Goal: Obtain resource: Obtain resource

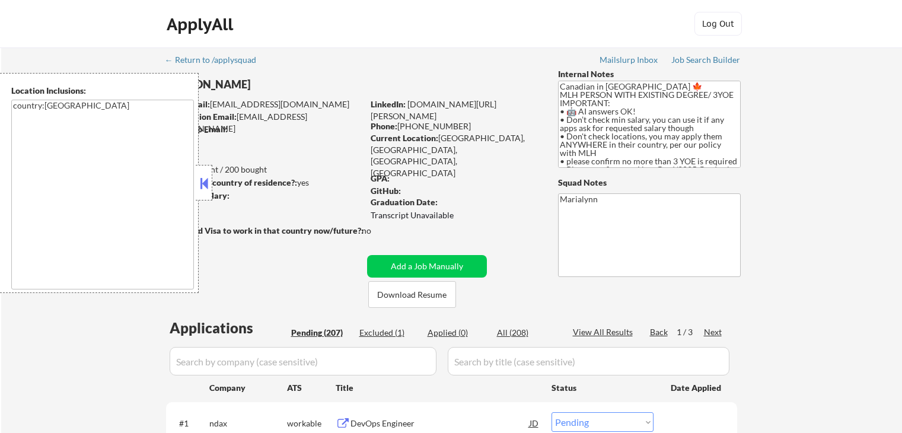
select select ""pending""
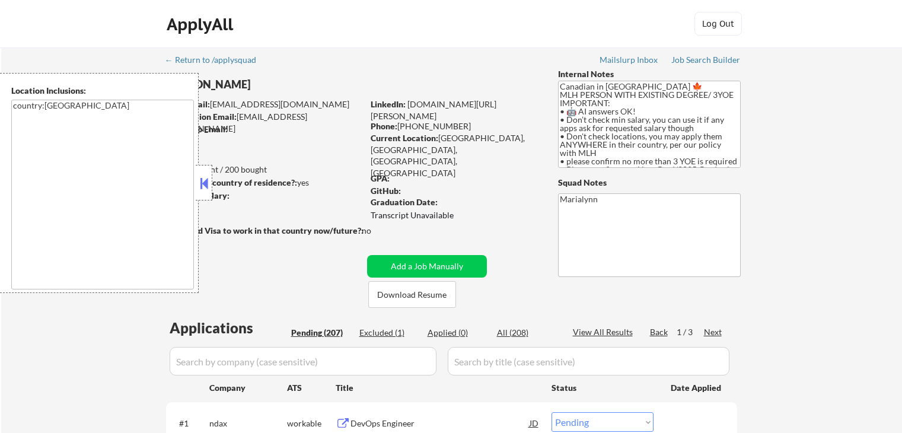
select select ""pending""
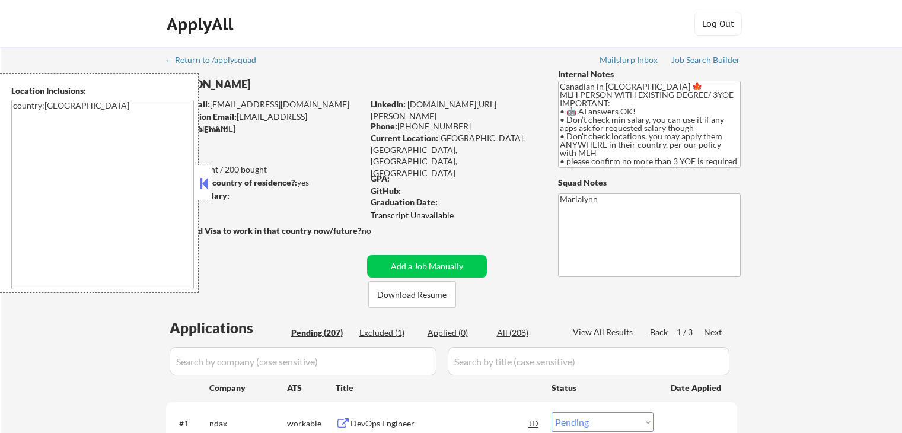
select select ""pending""
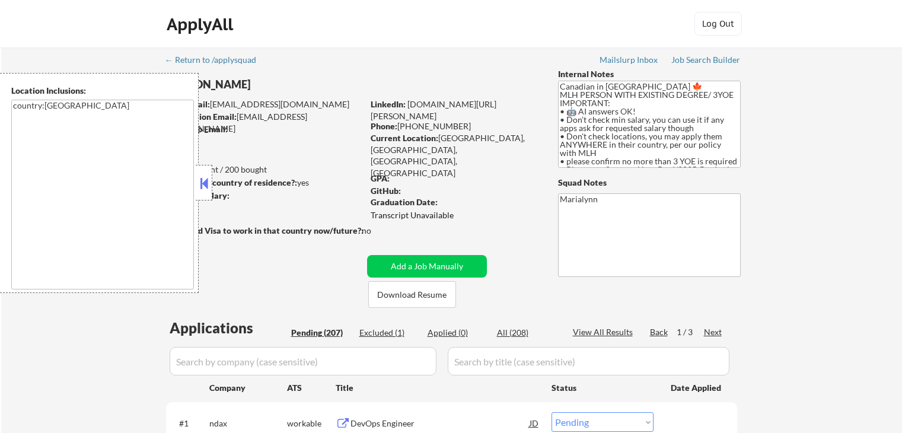
select select ""pending""
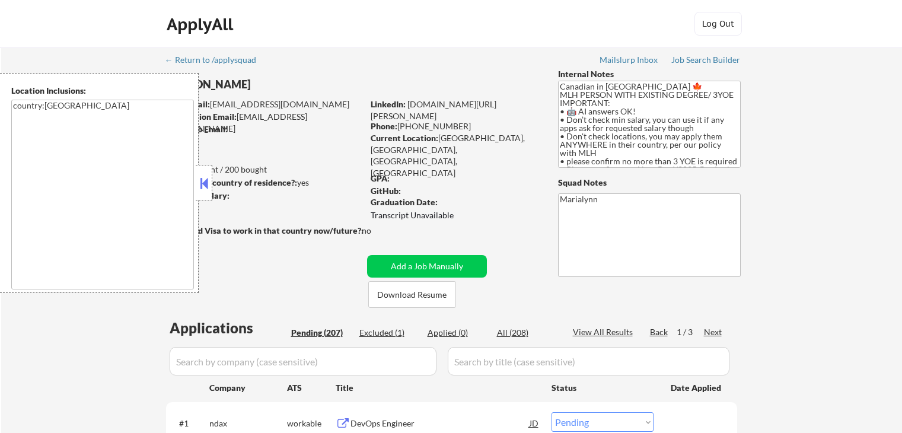
select select ""pending""
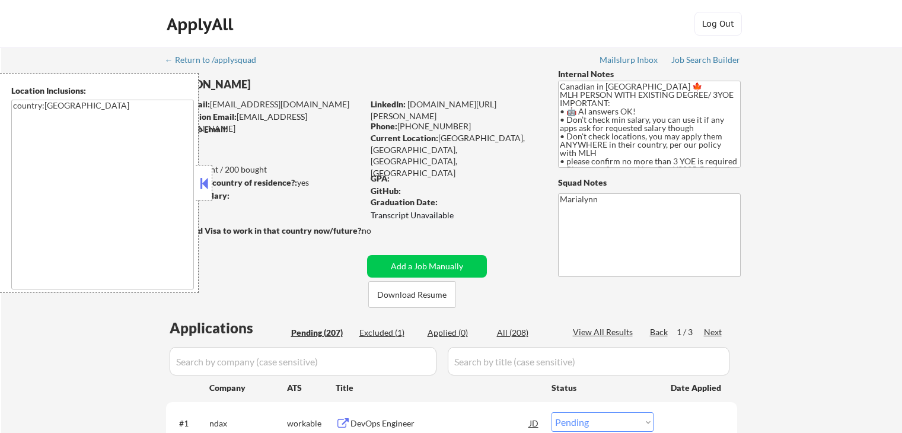
select select ""pending""
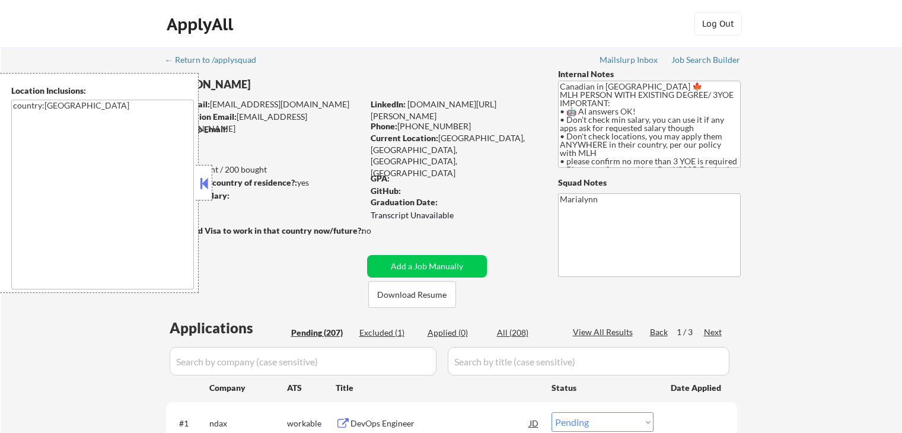
select select ""pending""
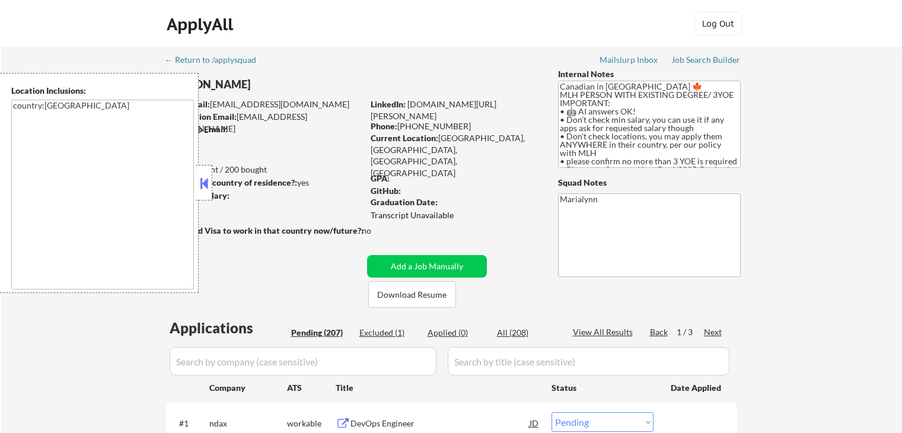
select select ""pending""
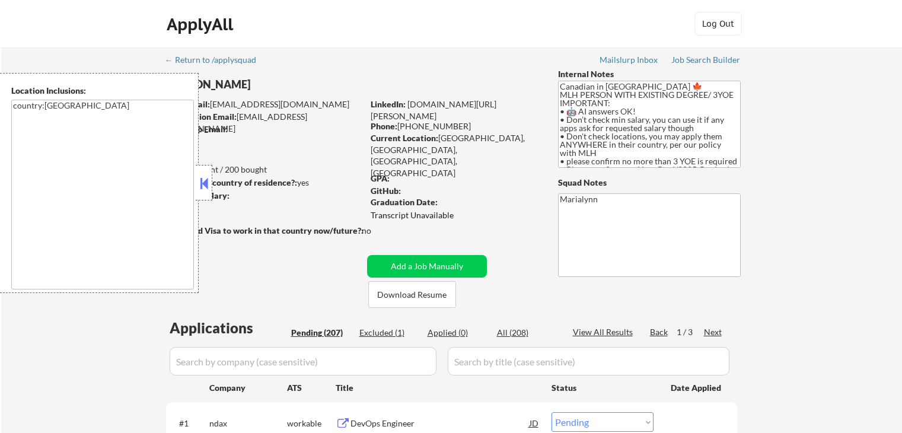
select select ""pending""
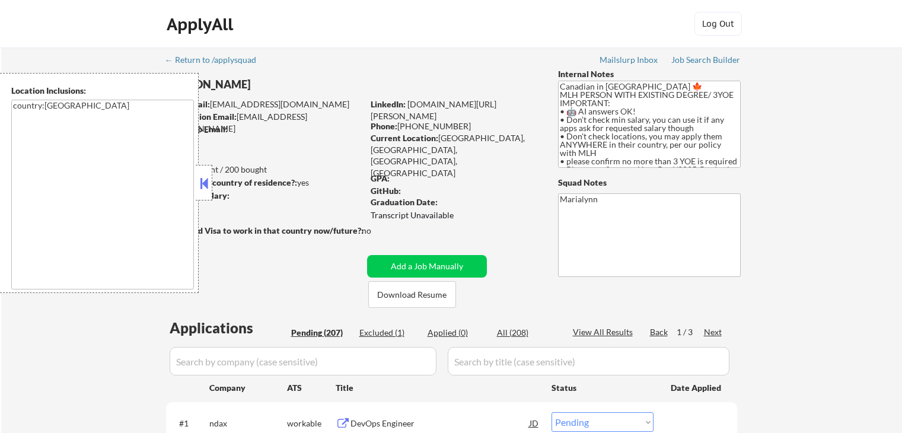
select select ""pending""
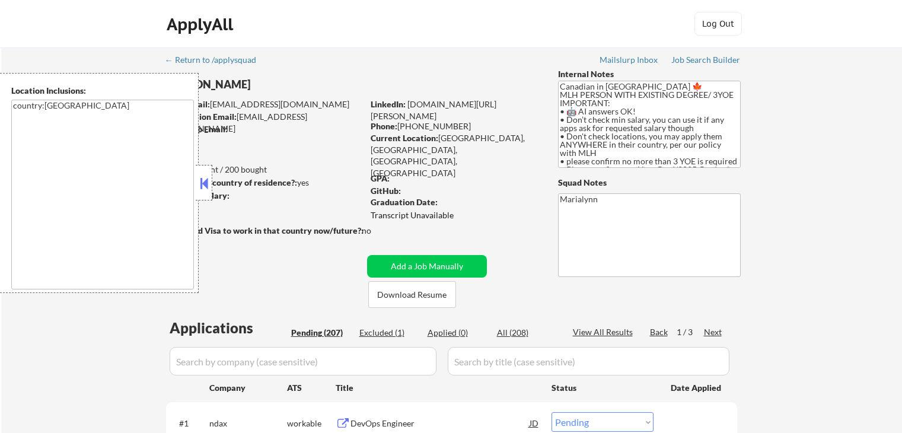
select select ""pending""
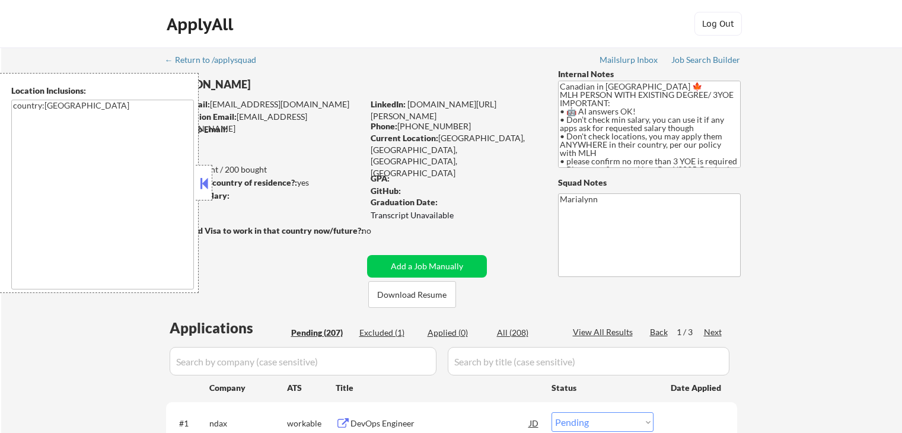
select select ""pending""
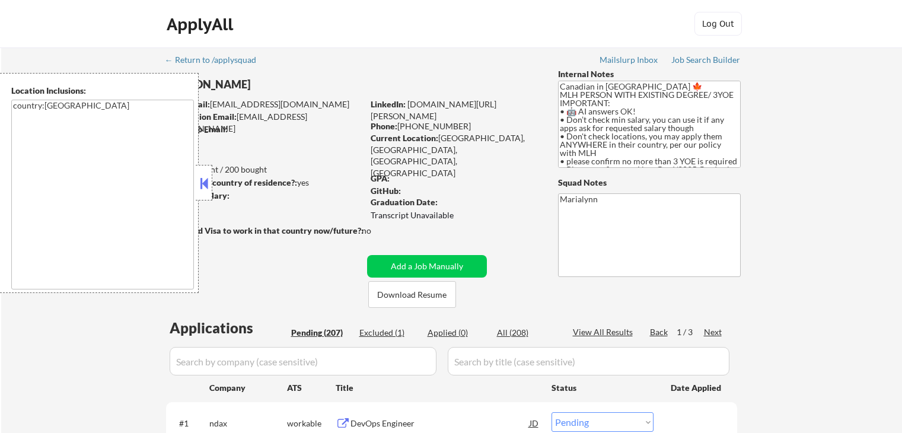
select select ""pending""
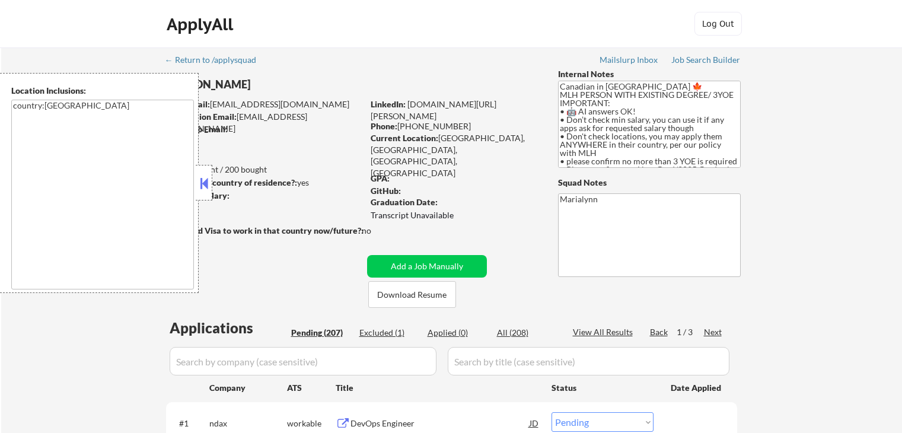
select select ""pending""
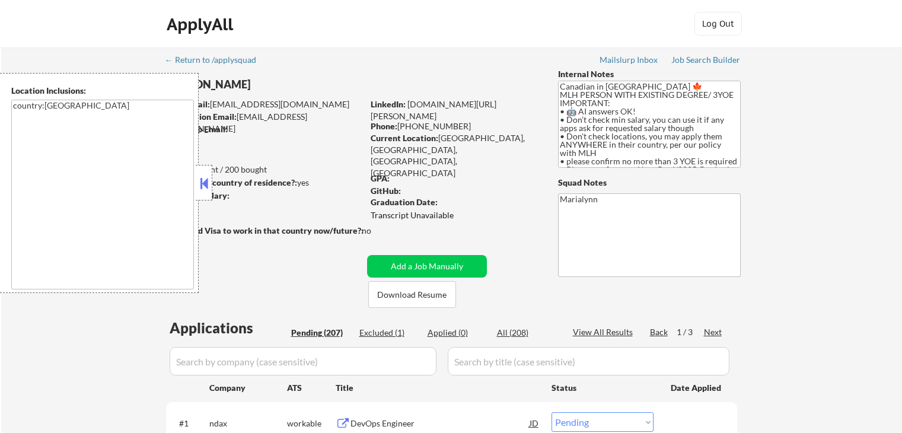
select select ""pending""
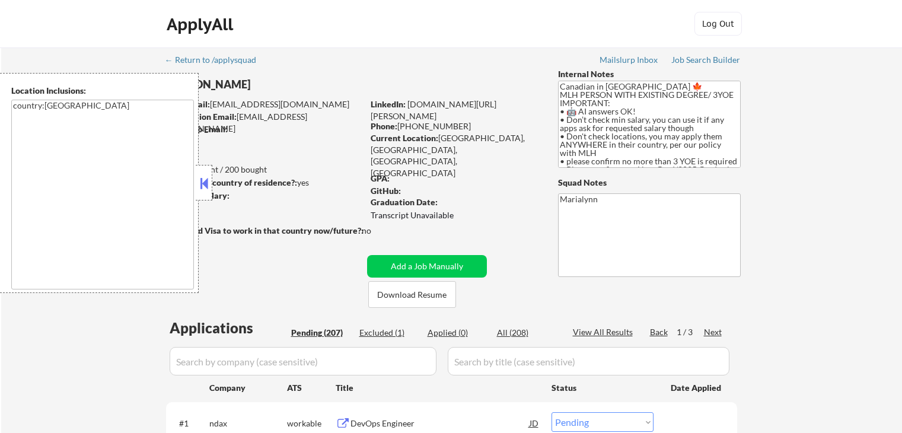
select select ""pending""
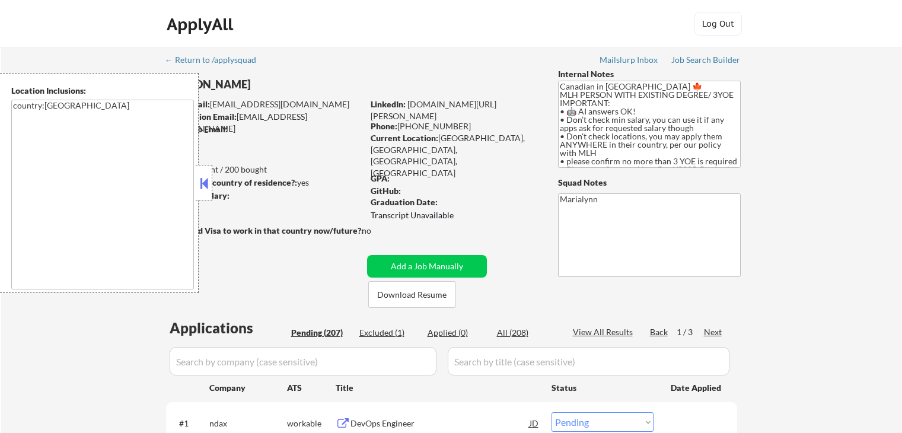
select select ""pending""
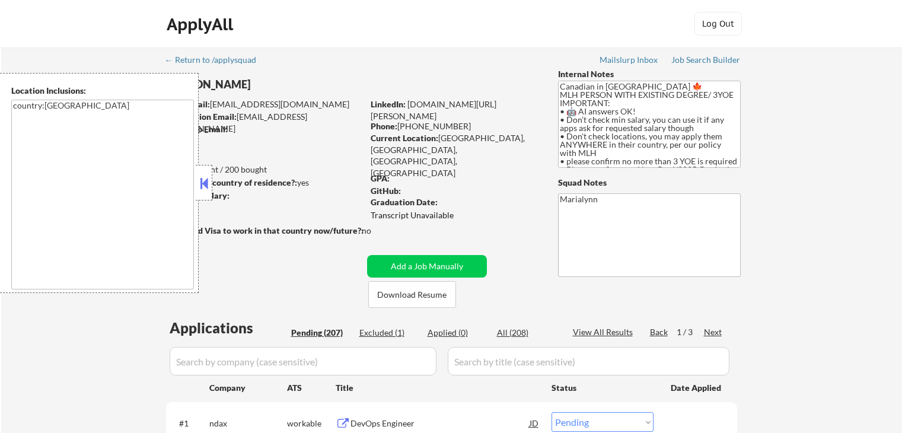
select select ""pending""
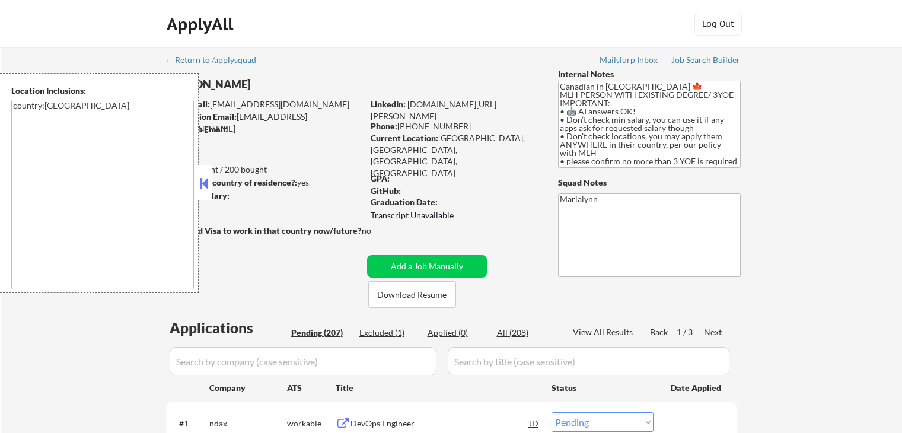
select select ""pending""
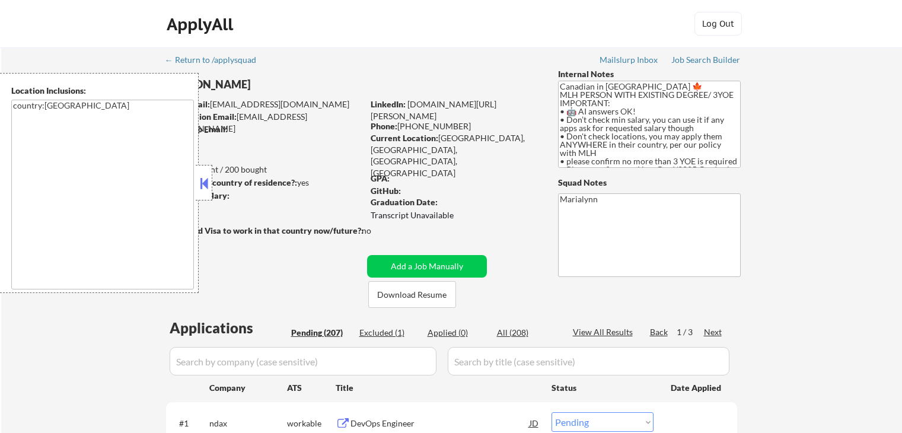
select select ""pending""
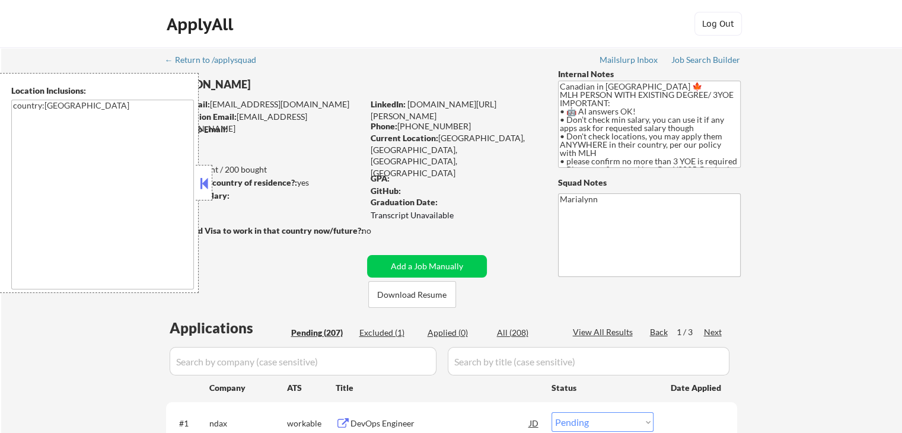
click at [204, 183] on button at bounding box center [203, 183] width 13 height 18
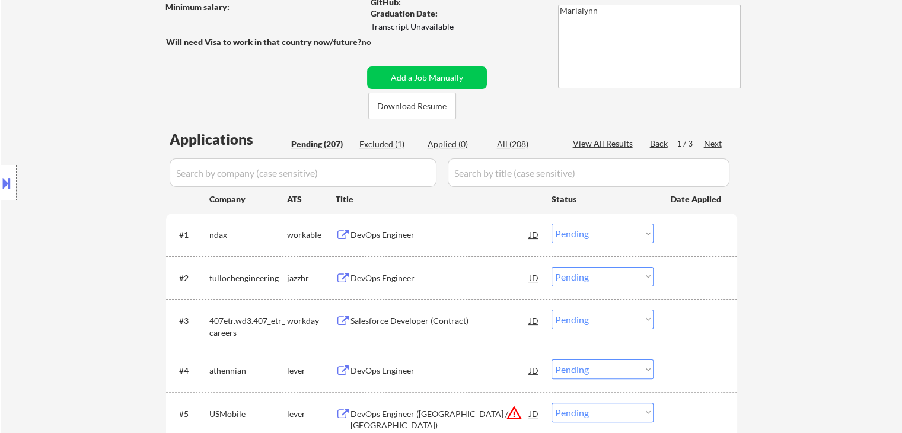
scroll to position [119, 0]
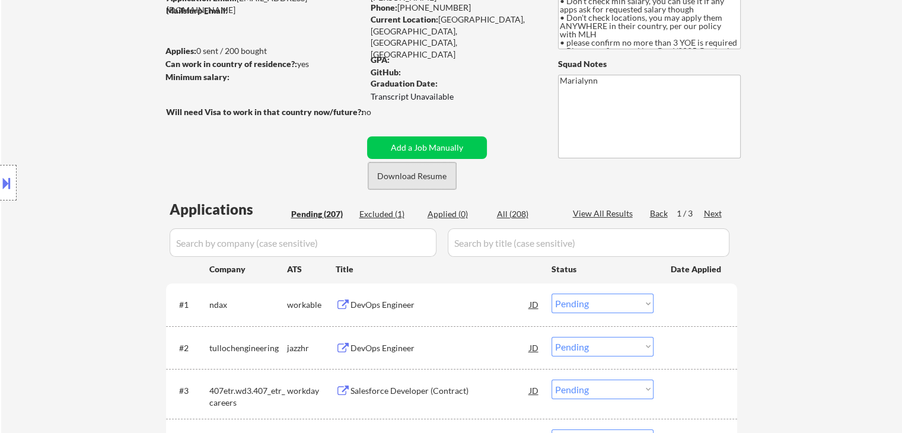
click at [417, 176] on button "Download Resume" at bounding box center [412, 176] width 88 height 27
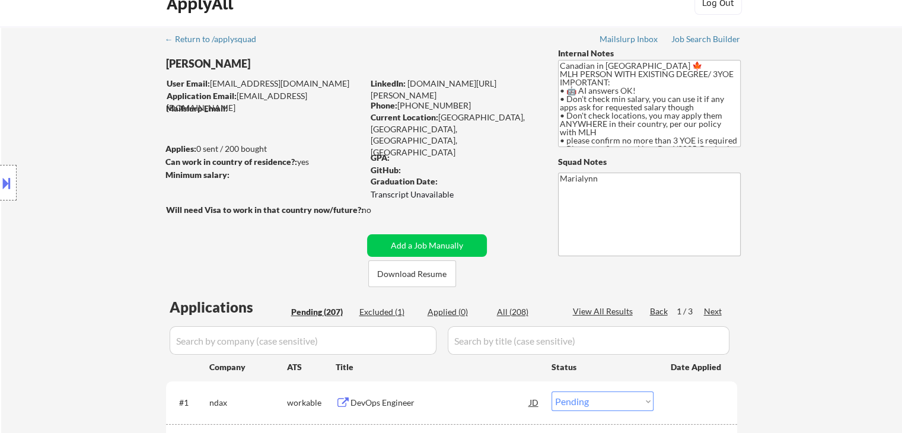
scroll to position [0, 0]
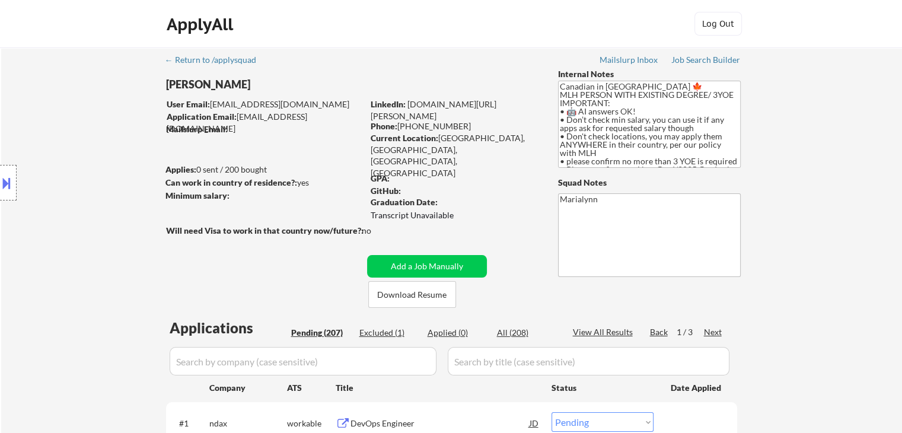
click at [237, 87] on div "Anitha Amarnath" at bounding box center [288, 84] width 244 height 15
copy div "Anitha Amarnath"
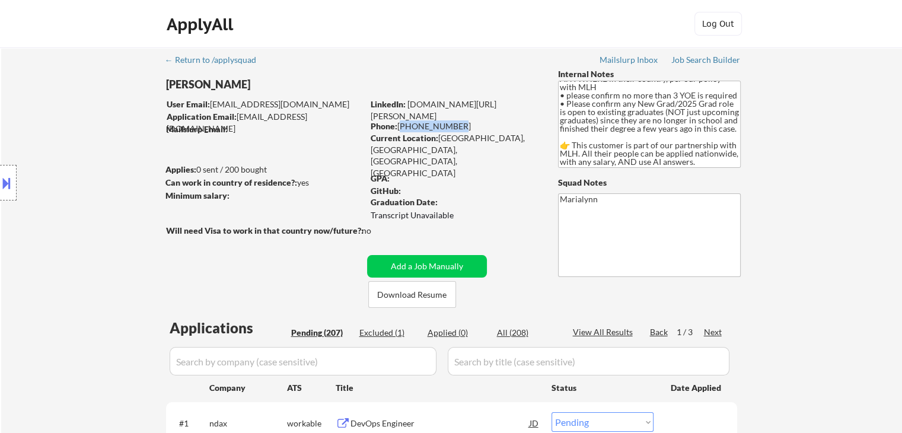
drag, startPoint x: 400, startPoint y: 123, endPoint x: 455, endPoint y: 127, distance: 55.3
click at [455, 127] on div "Phone: 778-887-8472" at bounding box center [455, 126] width 168 height 12
copy div "778-887-8472"
click at [482, 173] on div "GPA:" at bounding box center [456, 179] width 170 height 12
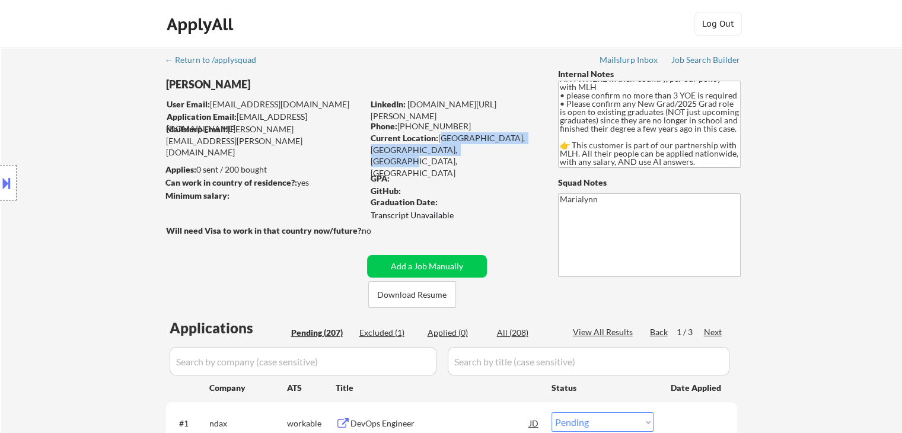
drag, startPoint x: 440, startPoint y: 138, endPoint x: 496, endPoint y: 148, distance: 56.7
click at [496, 148] on div "Current Location: Surrey, BC, British Columbia, British Columbia" at bounding box center [455, 155] width 168 height 46
drag, startPoint x: 437, startPoint y: 138, endPoint x: 443, endPoint y: 138, distance: 6.5
click at [443, 138] on div "Current Location: Surrey, BC, British Columbia, British Columbia" at bounding box center [455, 155] width 168 height 46
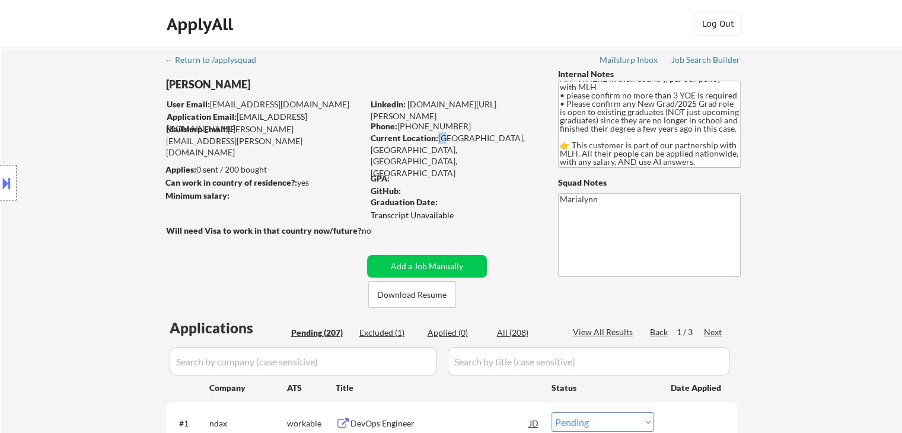
click at [444, 139] on div "Current Location: Surrey, BC, British Columbia, British Columbia" at bounding box center [455, 155] width 168 height 46
drag, startPoint x: 439, startPoint y: 137, endPoint x: 477, endPoint y: 139, distance: 38.0
click at [477, 139] on div "Current Location: Surrey, BC, British Columbia, British Columbia" at bounding box center [455, 155] width 168 height 46
copy div "Surrey, BC"
drag, startPoint x: 408, startPoint y: 153, endPoint x: 469, endPoint y: 151, distance: 61.1
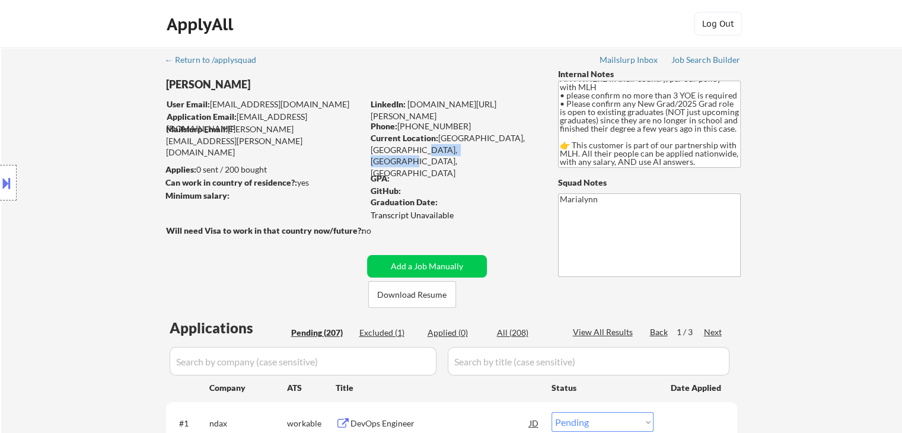
click at [469, 151] on div "Current Location: Surrey, BC, British Columbia, British Columbia" at bounding box center [455, 155] width 168 height 46
copy div "British Columbia"
click at [463, 106] on link "www.linkedin.com/in/anitha-amarnath" at bounding box center [434, 110] width 126 height 22
copy div "British Columbia"
click at [499, 179] on div "GPA:" at bounding box center [456, 179] width 170 height 12
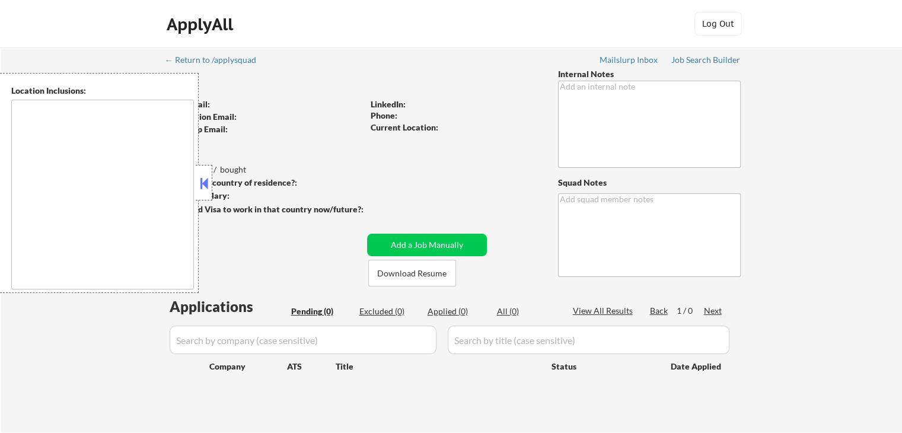
drag, startPoint x: 205, startPoint y: 187, endPoint x: 206, endPoint y: 151, distance: 36.2
click at [205, 181] on button at bounding box center [203, 183] width 13 height 18
